Goal: Navigation & Orientation: Find specific page/section

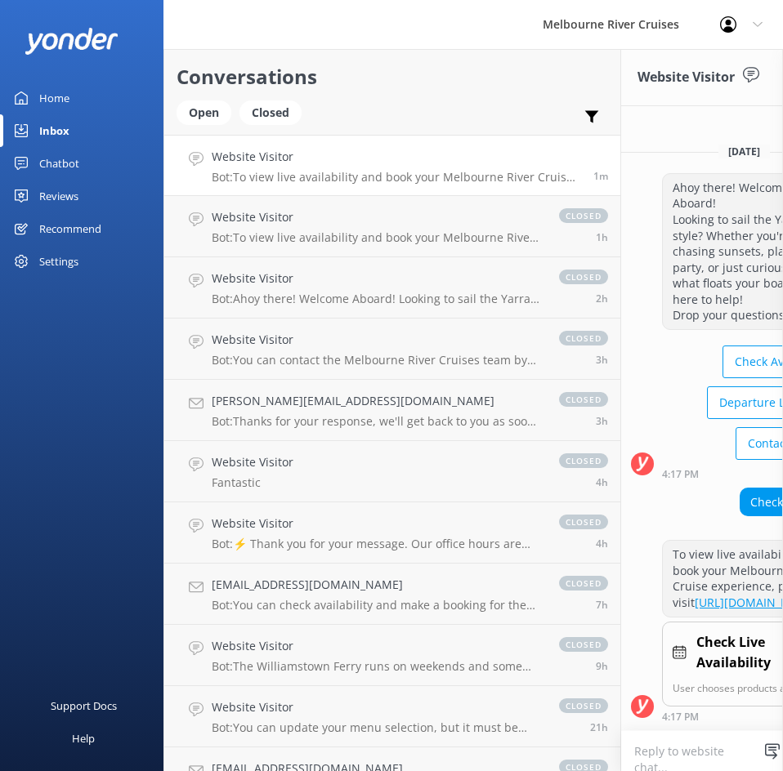
click at [33, 98] on link "Home" at bounding box center [81, 98] width 163 height 33
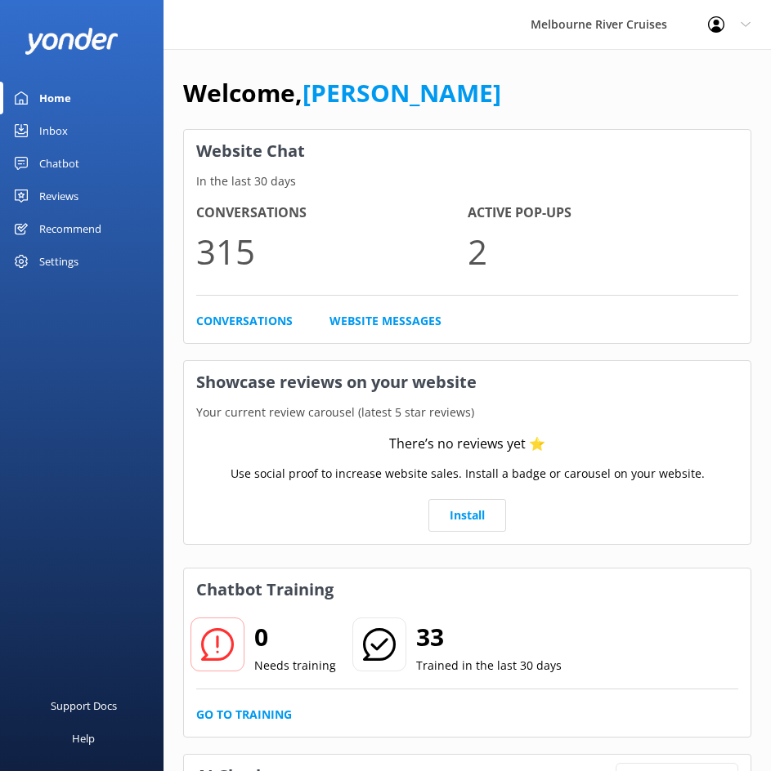
click at [53, 136] on div "Inbox" at bounding box center [53, 130] width 29 height 33
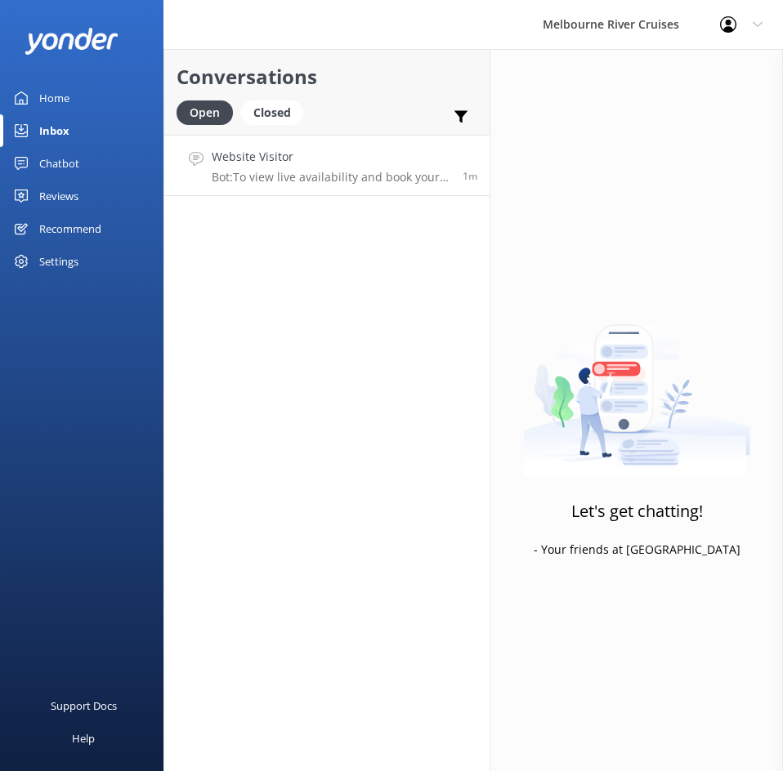
click at [329, 178] on p "Bot: To view live availability and book your Melbourne River Cruise experience,…" at bounding box center [331, 177] width 239 height 15
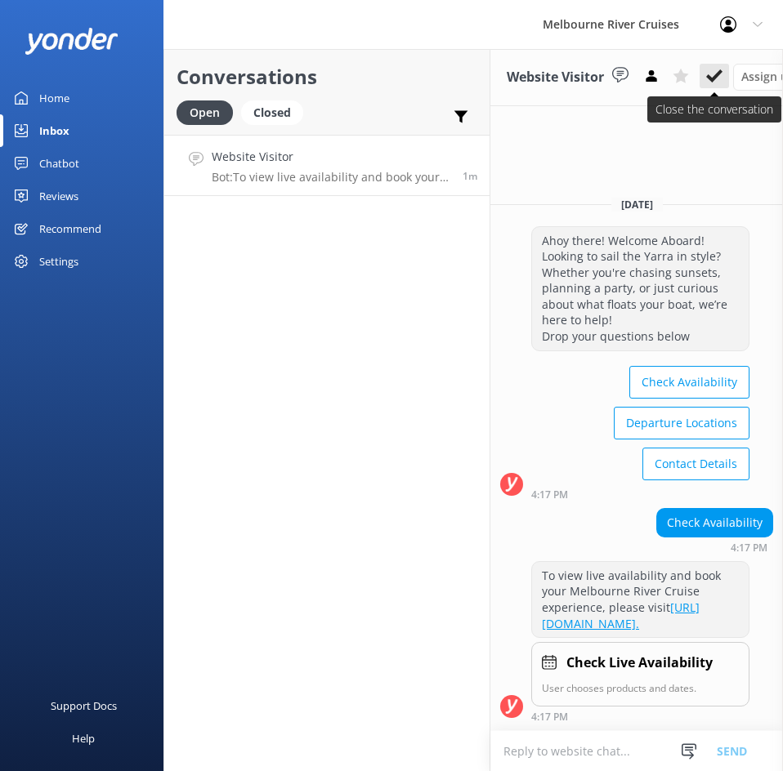
click at [718, 84] on icon at bounding box center [714, 76] width 16 height 16
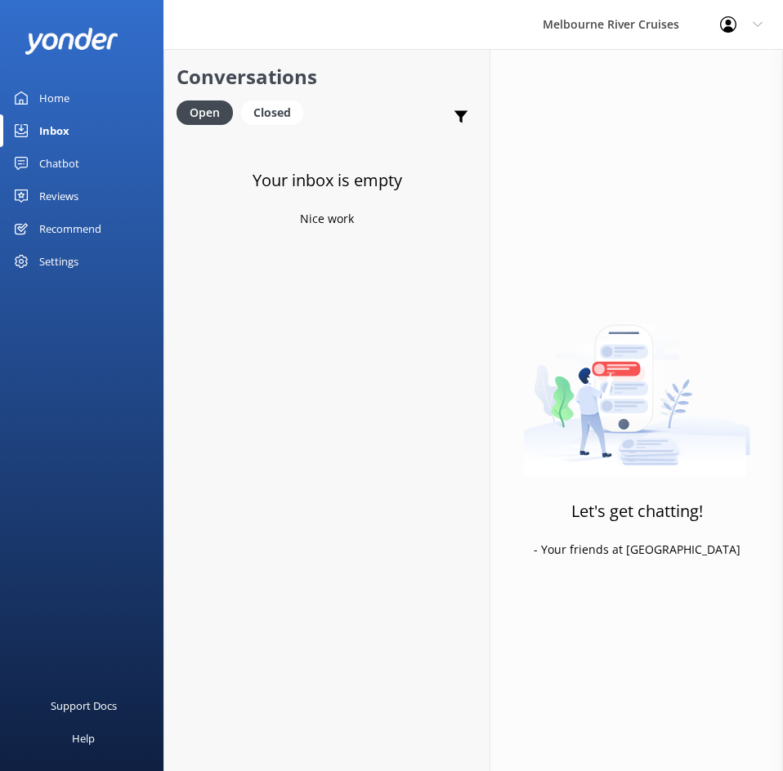
click at [72, 104] on link "Home" at bounding box center [81, 98] width 163 height 33
